Goal: Information Seeking & Learning: Learn about a topic

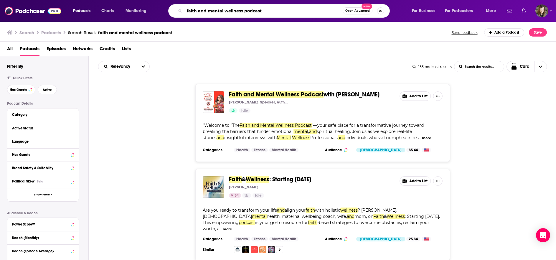
click at [282, 11] on input "faith and mental wellness podcast" at bounding box center [263, 10] width 158 height 9
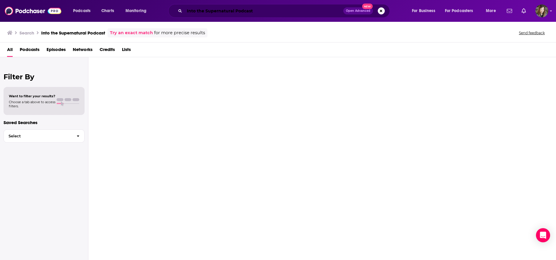
click at [256, 11] on input "Into the Supernatural Podcast" at bounding box center [263, 10] width 159 height 9
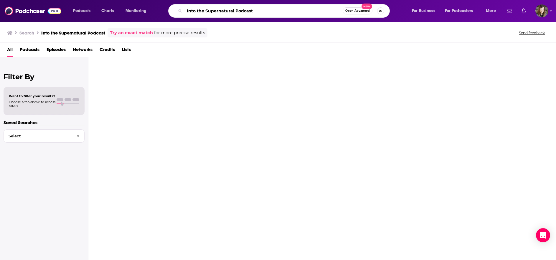
click at [256, 11] on input "Into the Supernatural Podcast" at bounding box center [263, 10] width 158 height 9
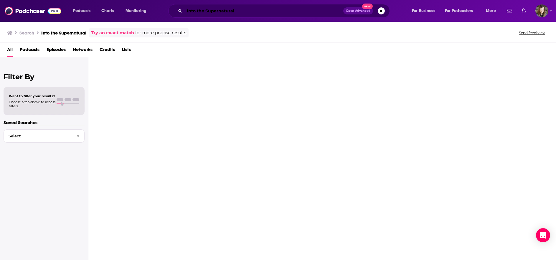
click at [249, 12] on input "Into the Supernatural" at bounding box center [263, 10] width 159 height 9
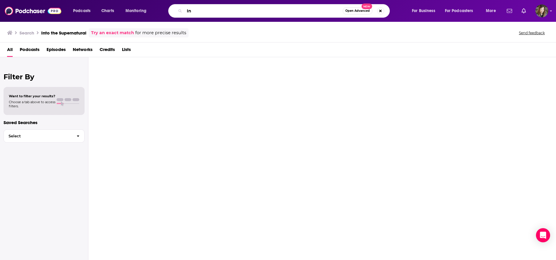
type input "I"
type input "[PERSON_NAME]"
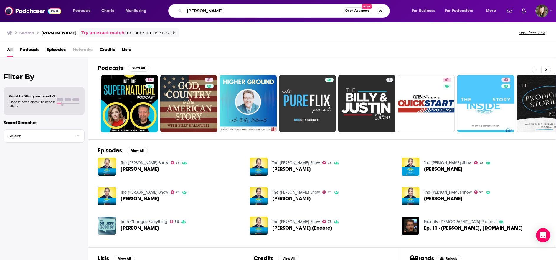
click at [247, 10] on input "[PERSON_NAME]" at bounding box center [263, 10] width 158 height 9
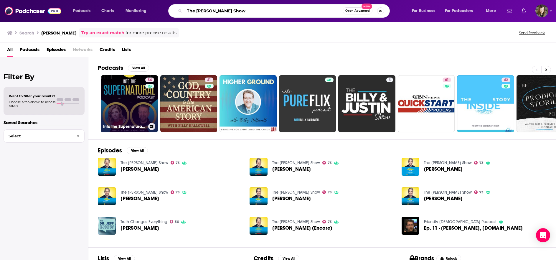
type input "The [PERSON_NAME] Show"
click at [144, 90] on link "54 Into the Supernatural With [PERSON_NAME] & [PERSON_NAME]" at bounding box center [129, 103] width 57 height 57
